Goal: Information Seeking & Learning: Learn about a topic

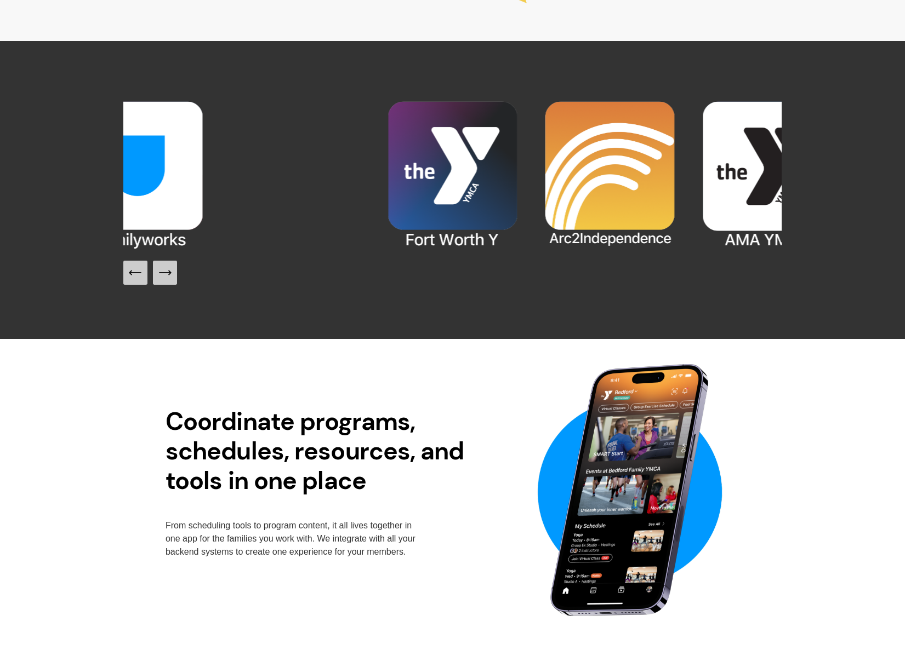
scroll to position [1136, 0]
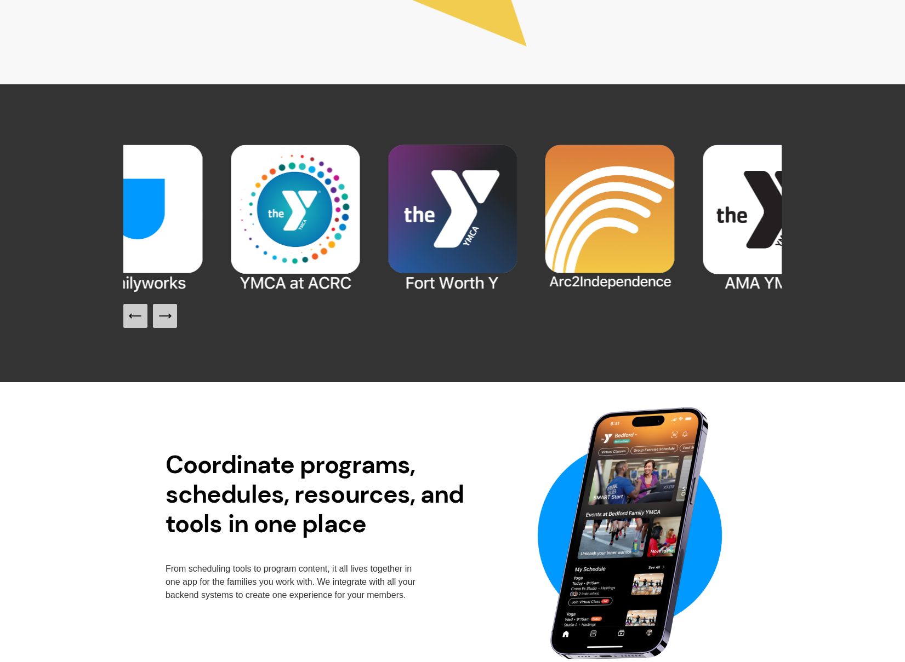
click at [165, 316] on icon "Next Slide" at bounding box center [165, 316] width 12 height 0
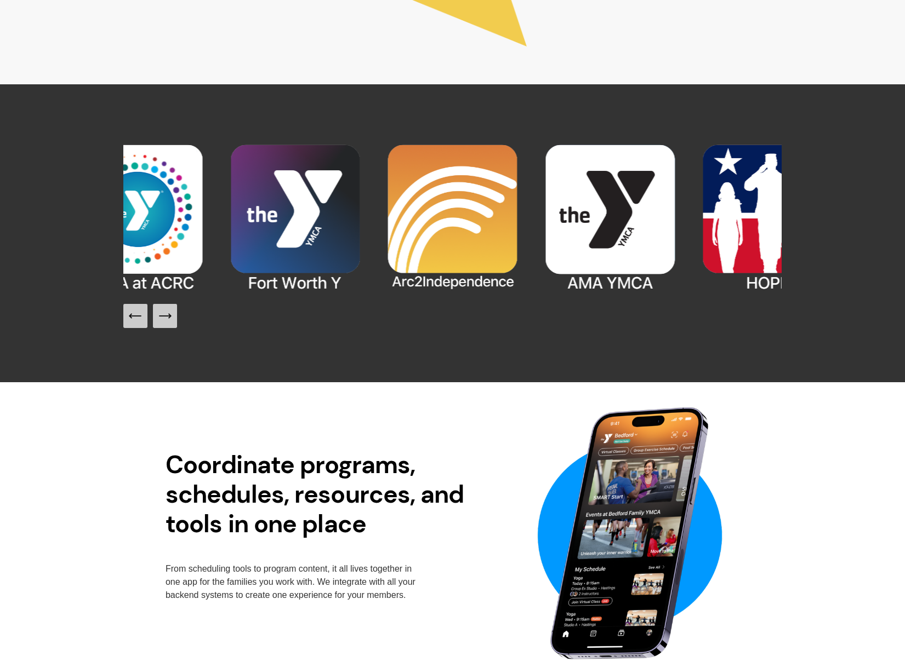
click at [165, 315] on icon "Next Slide" at bounding box center [164, 315] width 15 height 15
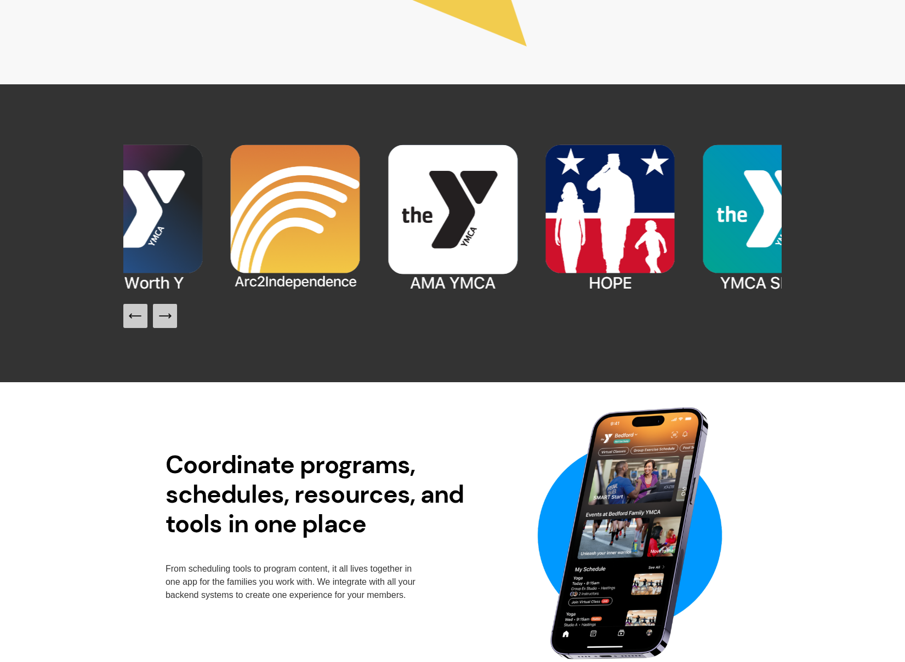
click at [165, 315] on icon "Next Slide" at bounding box center [164, 315] width 15 height 15
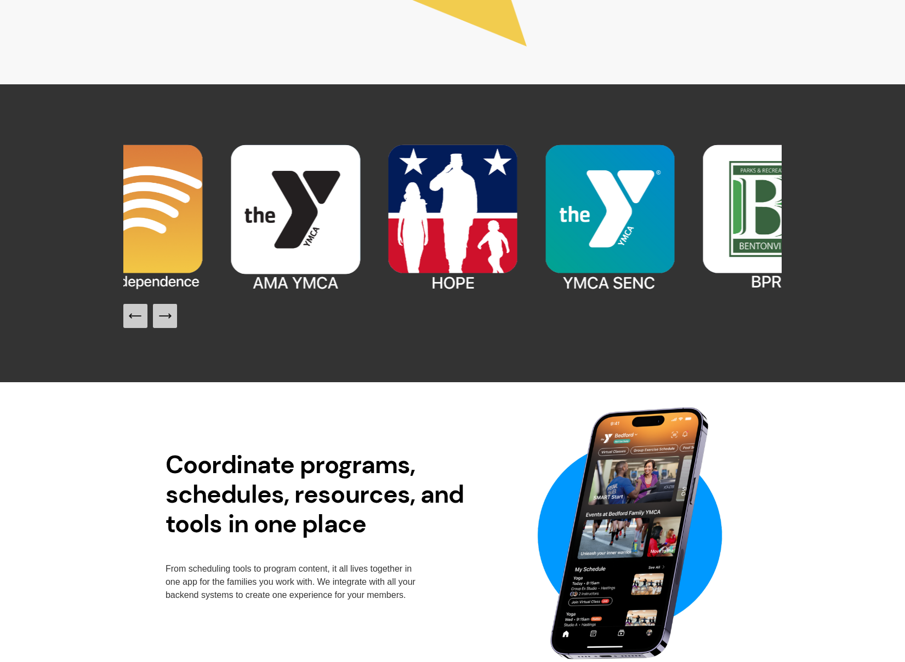
click at [165, 315] on icon "Next Slide" at bounding box center [164, 315] width 15 height 15
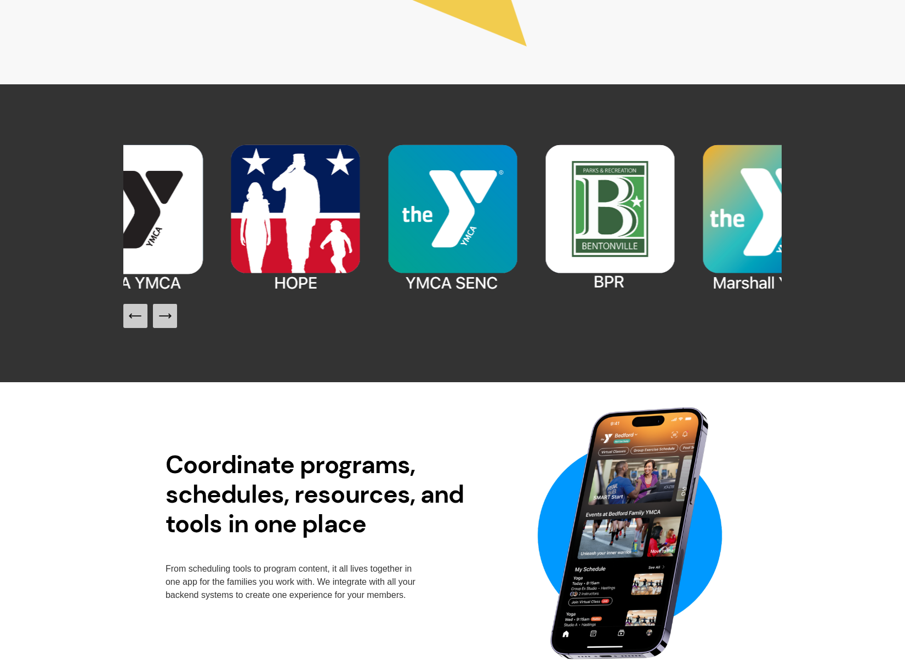
click at [165, 315] on icon "Next Slide" at bounding box center [164, 315] width 15 height 15
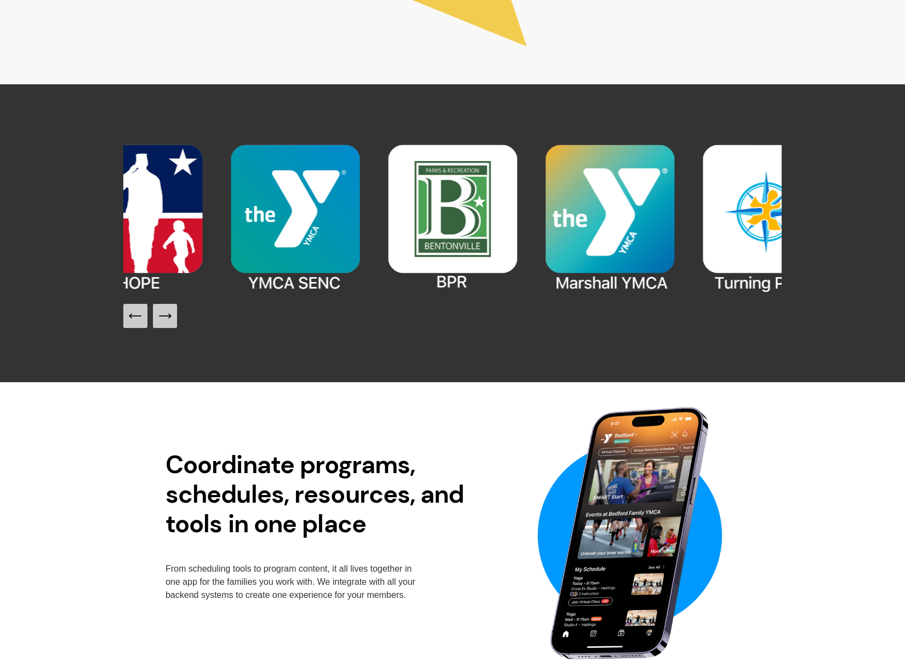
click at [165, 316] on icon "Next Slide" at bounding box center [165, 316] width 12 height 0
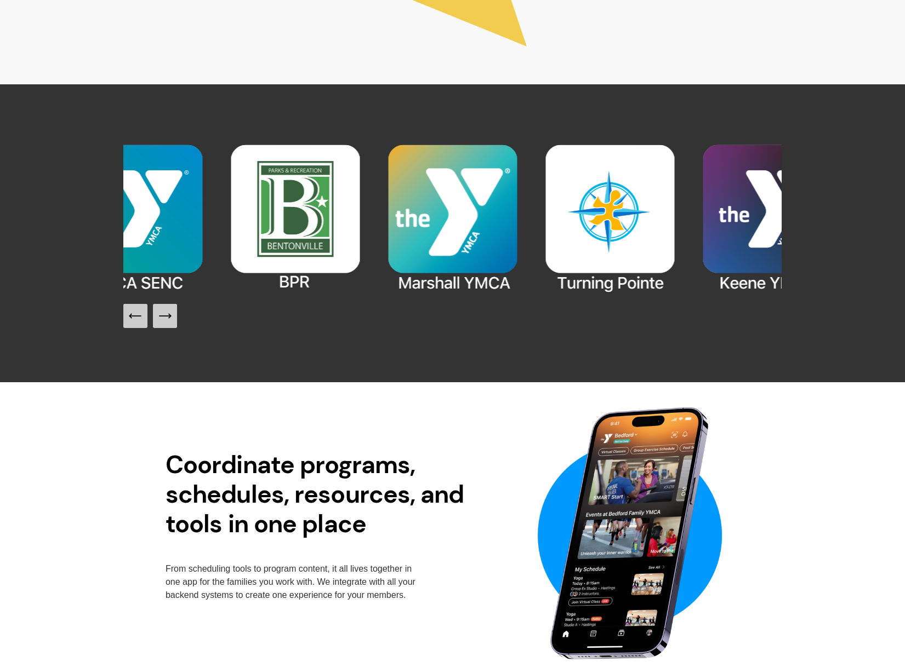
click at [165, 316] on icon "Next Slide" at bounding box center [165, 316] width 12 height 0
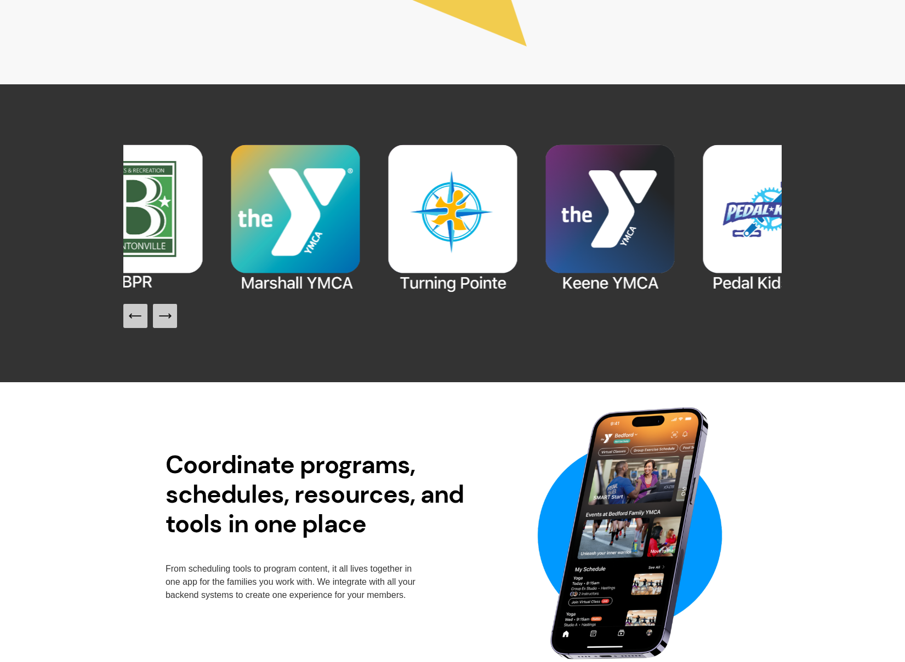
click at [165, 316] on icon "Next Slide" at bounding box center [165, 316] width 12 height 0
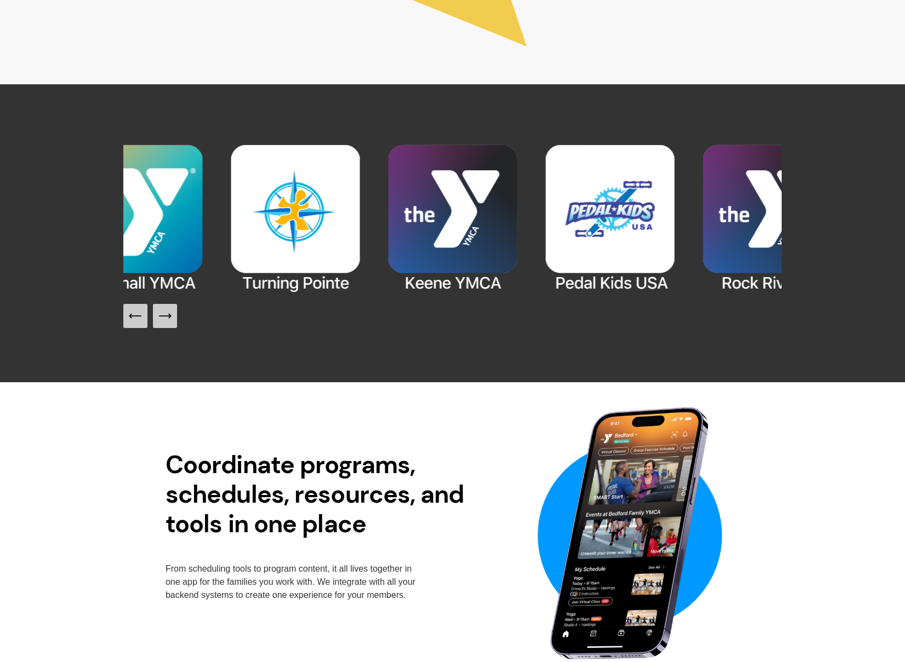
click at [165, 316] on icon "Next Slide" at bounding box center [165, 316] width 12 height 0
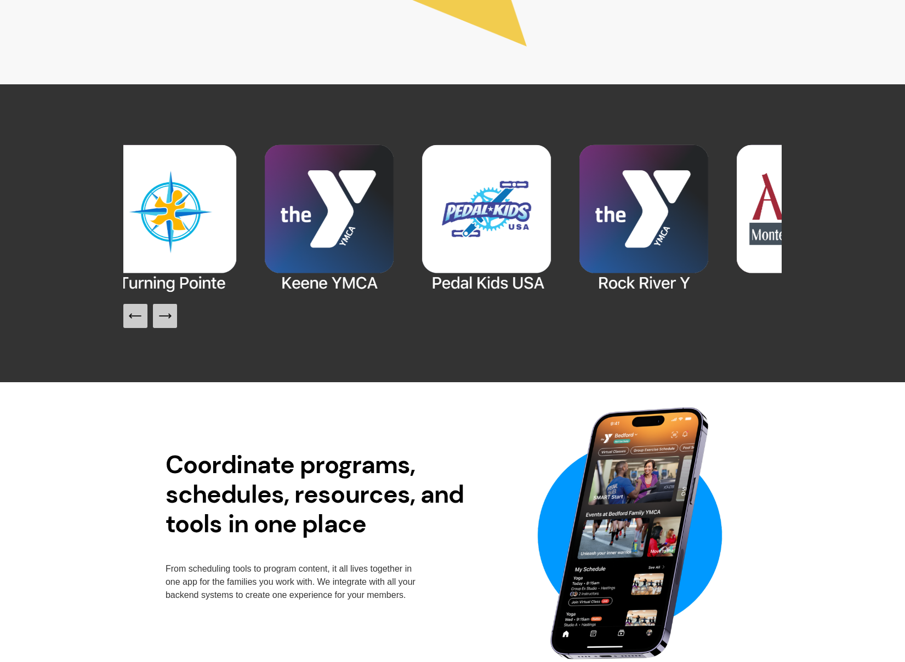
click at [165, 317] on icon "Next Slide" at bounding box center [164, 315] width 15 height 15
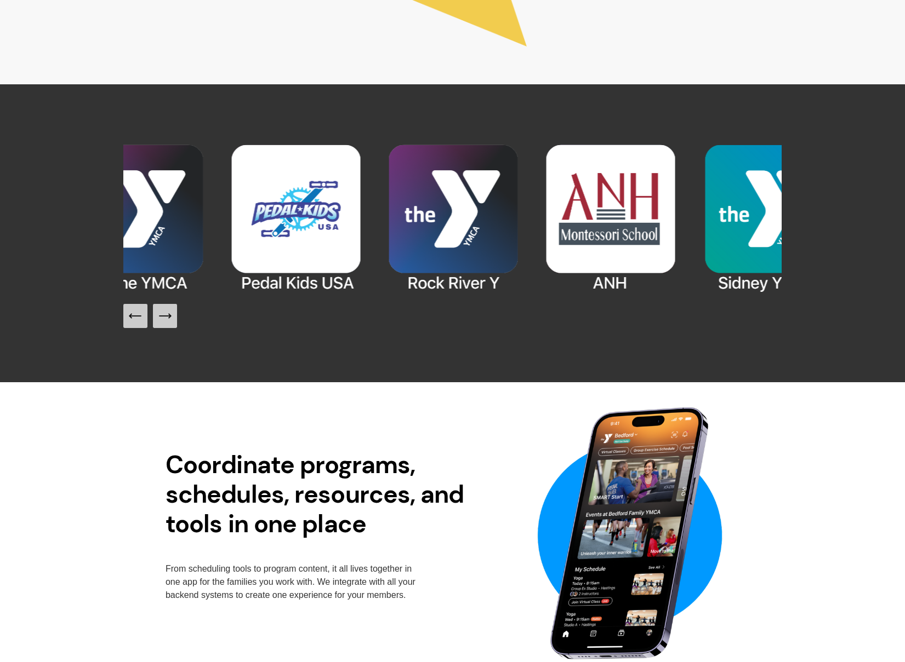
click at [165, 317] on icon "Next Slide" at bounding box center [164, 315] width 15 height 15
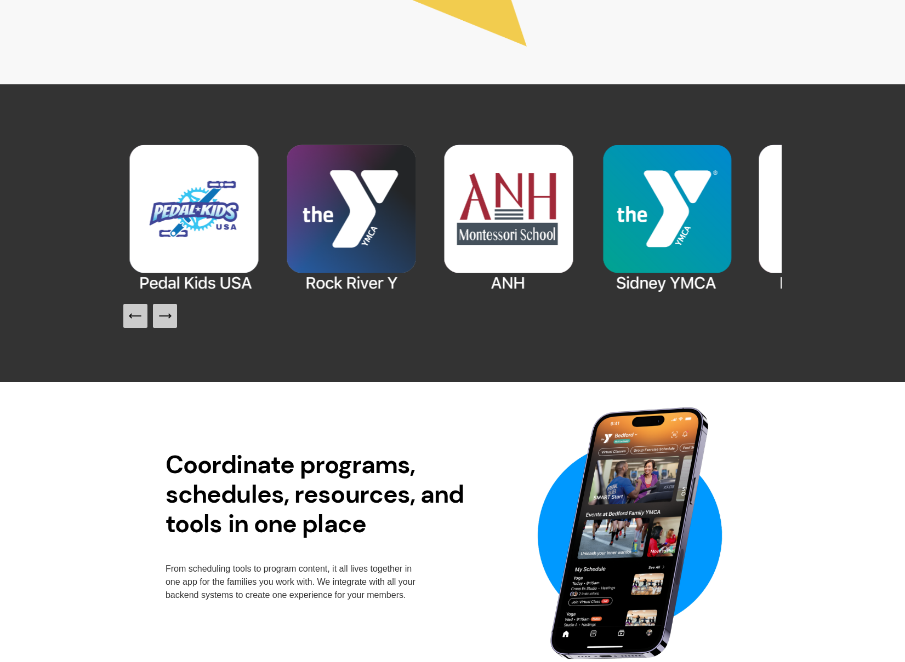
click at [165, 317] on icon "Next Slide" at bounding box center [164, 315] width 15 height 15
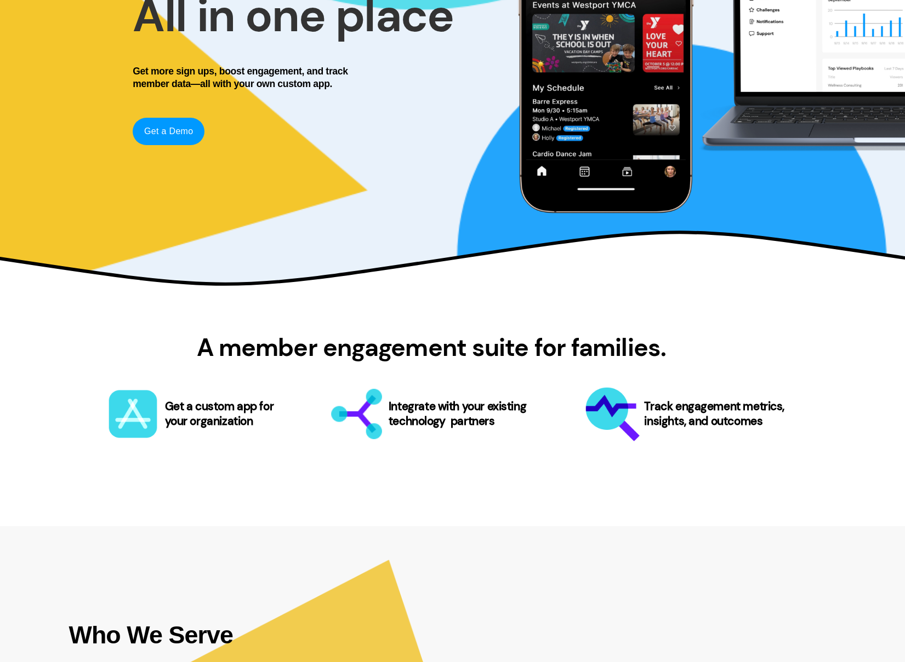
scroll to position [203, 0]
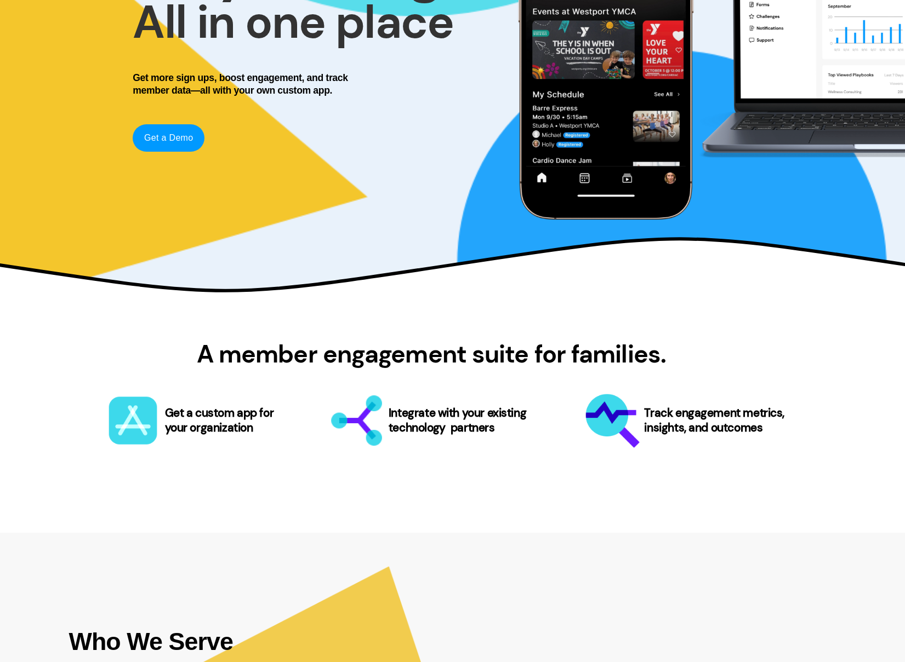
click at [375, 415] on div at bounding box center [356, 420] width 64 height 64
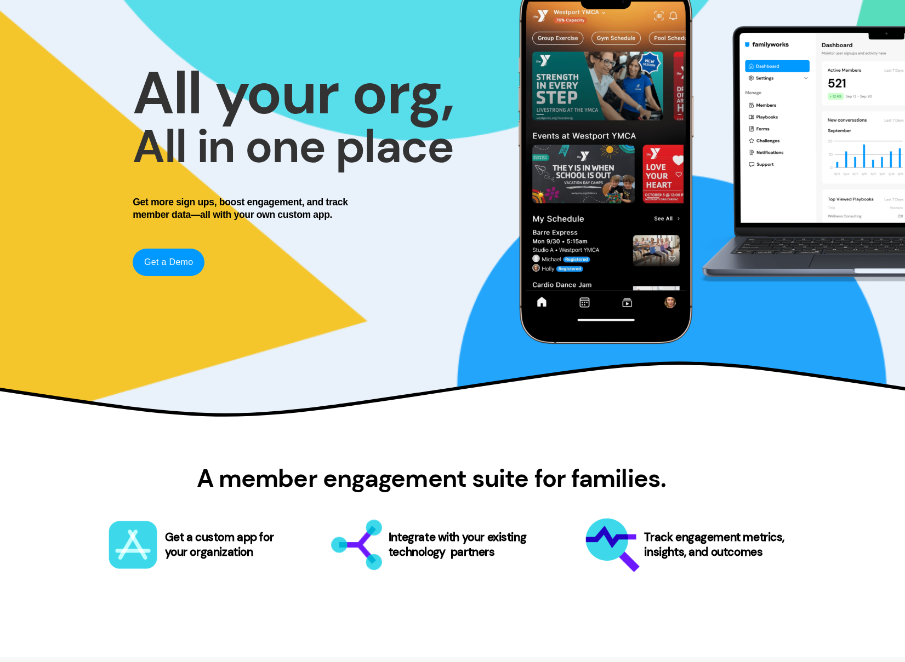
scroll to position [0, 0]
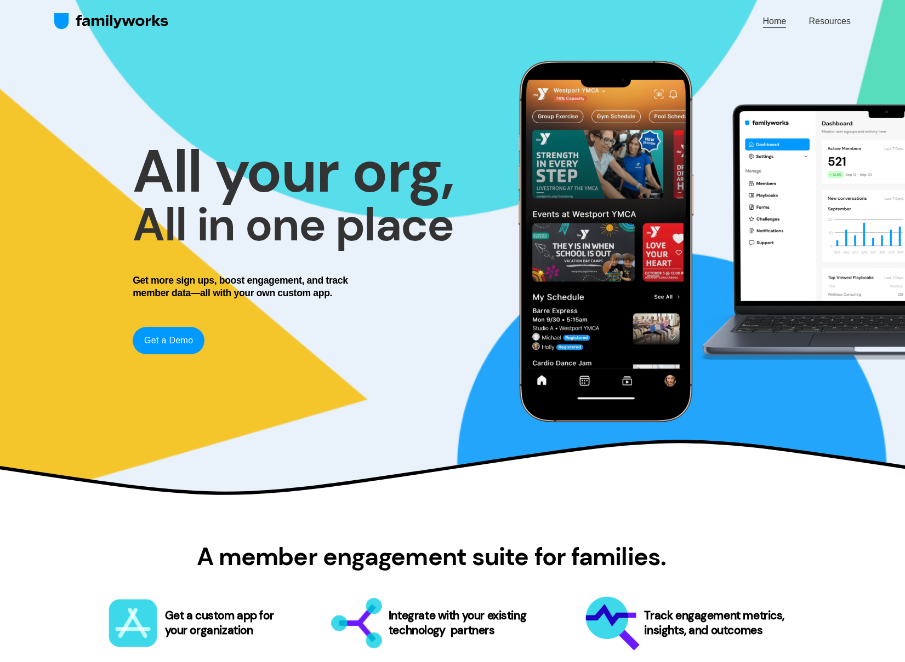
click at [836, 11] on div "Skip to Content Home Resources" at bounding box center [452, 21] width 905 height 43
click at [826, 22] on link "Resources" at bounding box center [829, 21] width 42 height 15
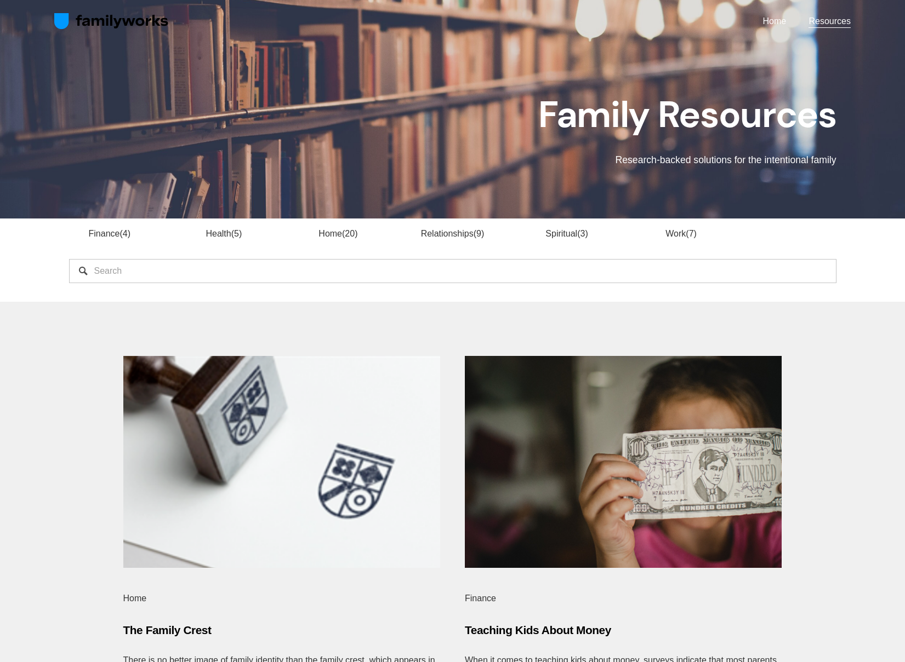
click at [463, 232] on link "Relationships 9" at bounding box center [453, 233] width 64 height 9
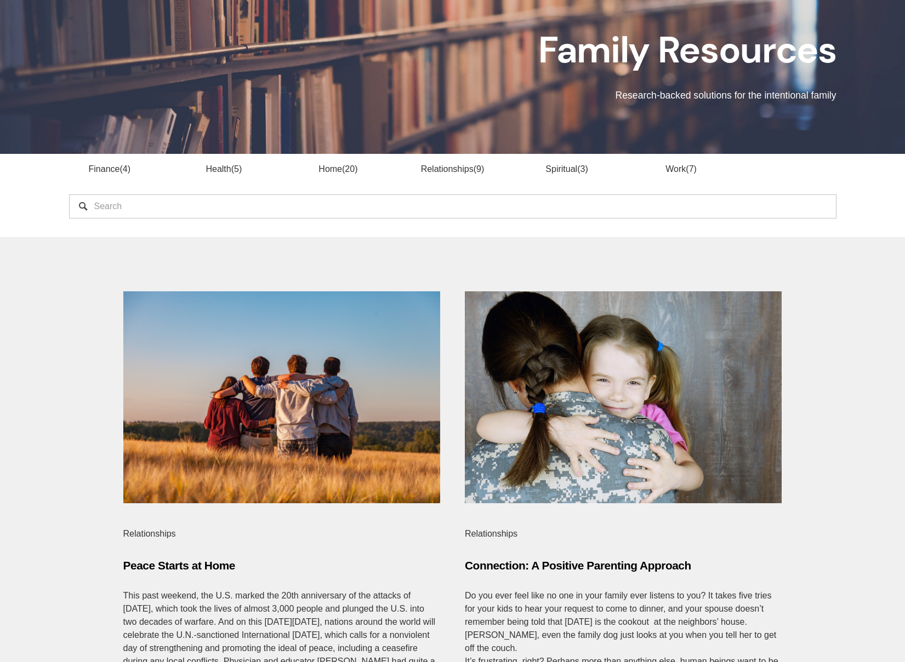
scroll to position [65, 0]
